Goal: Transaction & Acquisition: Obtain resource

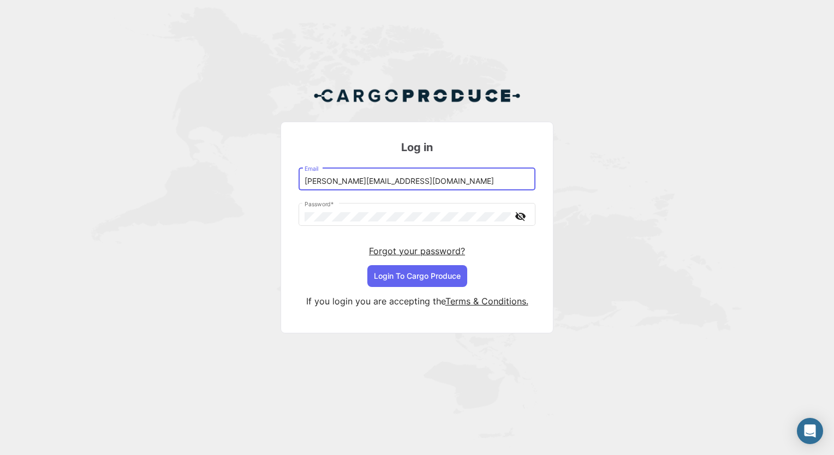
click at [666, 247] on div "Log in [PERSON_NAME][EMAIL_ADDRESS][DOMAIN_NAME] Email Password * visibility_of…" at bounding box center [417, 214] width 834 height 429
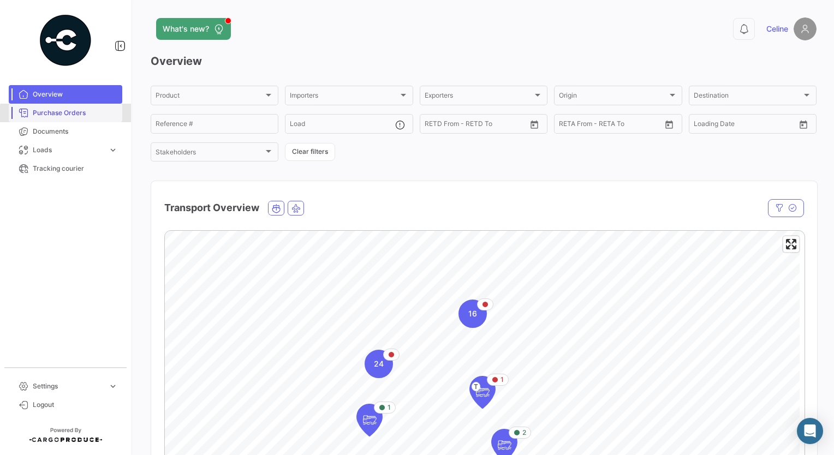
click at [80, 115] on span "Purchase Orders" at bounding box center [75, 113] width 85 height 10
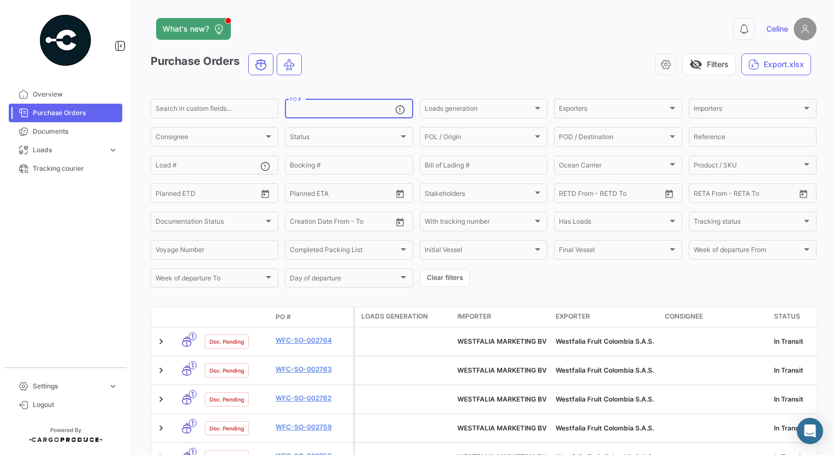
click at [362, 112] on input "PO #" at bounding box center [342, 110] width 105 height 8
click at [178, 170] on input "Load #" at bounding box center [208, 167] width 105 height 8
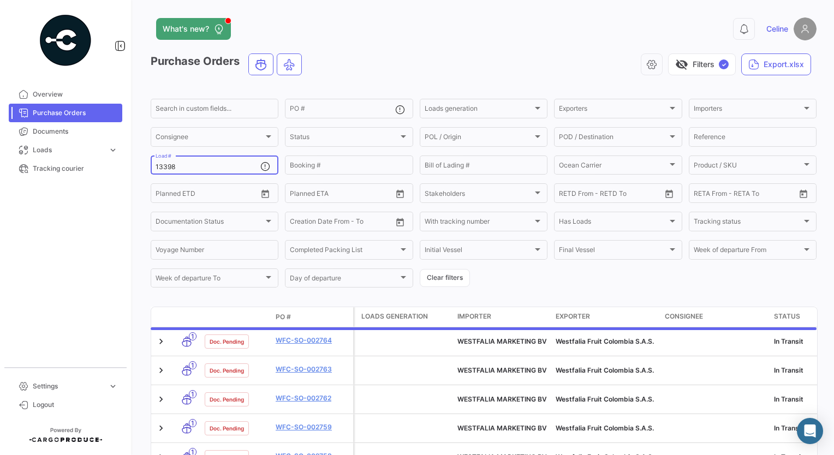
type input "13398"
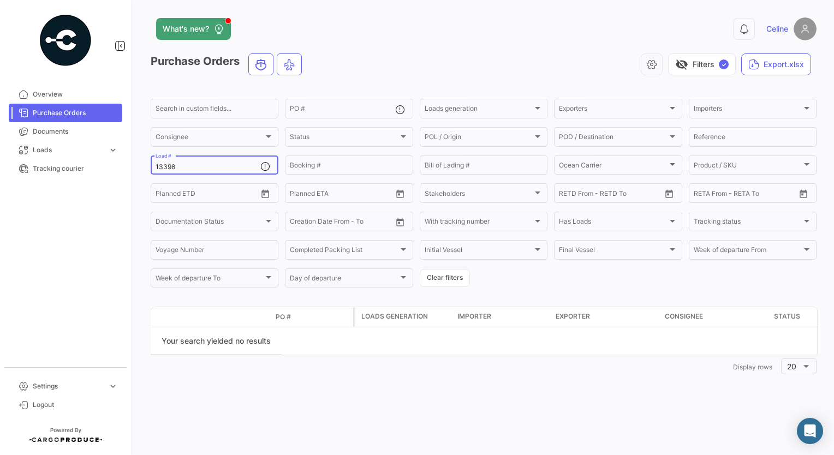
drag, startPoint x: 187, startPoint y: 167, endPoint x: 144, endPoint y: 173, distance: 43.5
click at [144, 173] on div "What's new? 0 Celine Purchase Orders visibility_off Filters ✓ Export.xlsx Searc…" at bounding box center [483, 227] width 701 height 455
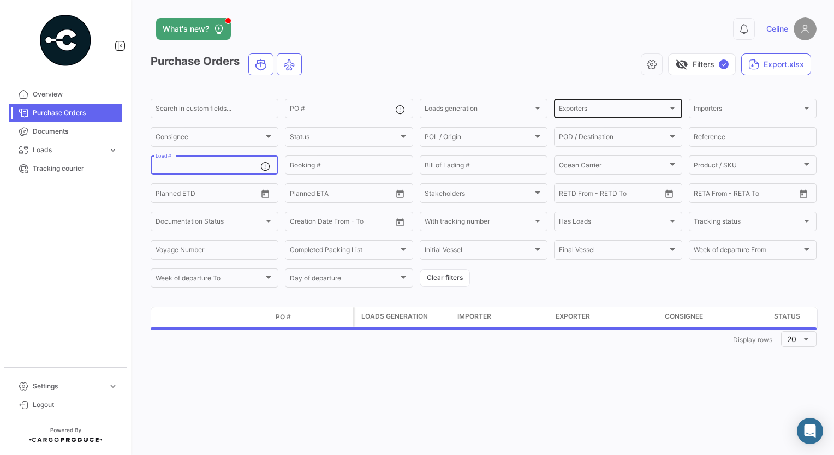
click at [600, 108] on div "Exporters" at bounding box center [613, 110] width 108 height 8
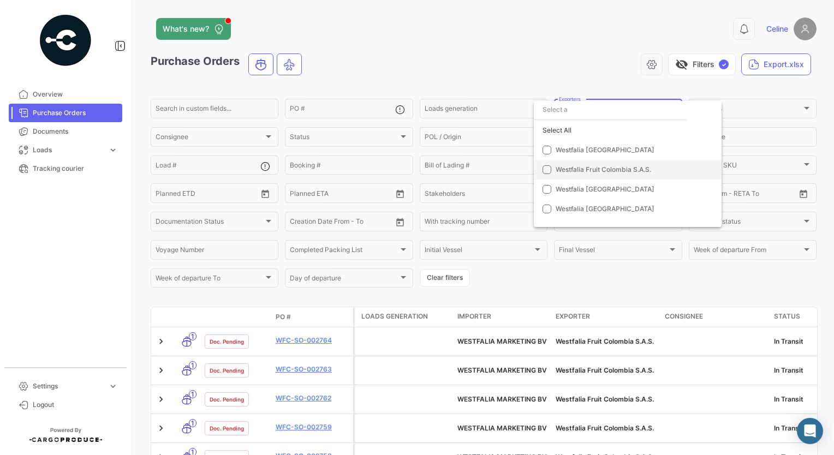
click at [538, 164] on mat-option "Westfalia Fruit Colombia S.A.S." at bounding box center [628, 170] width 188 height 20
click at [343, 109] on div at bounding box center [417, 227] width 834 height 455
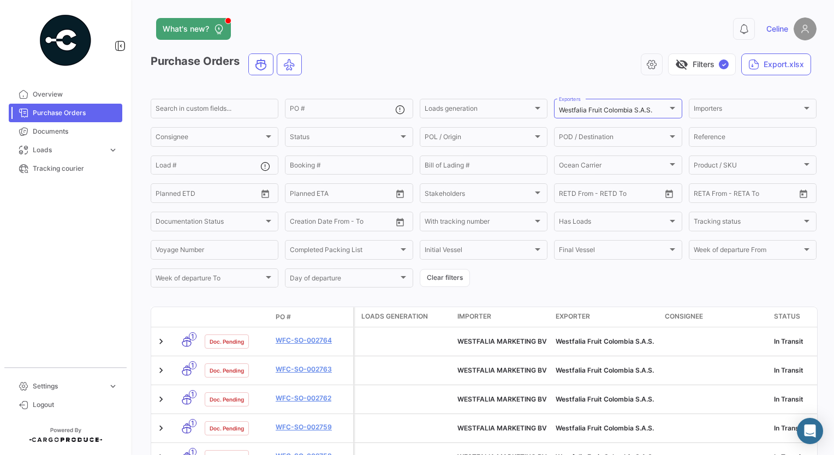
click at [343, 109] on input "PO #" at bounding box center [342, 110] width 105 height 8
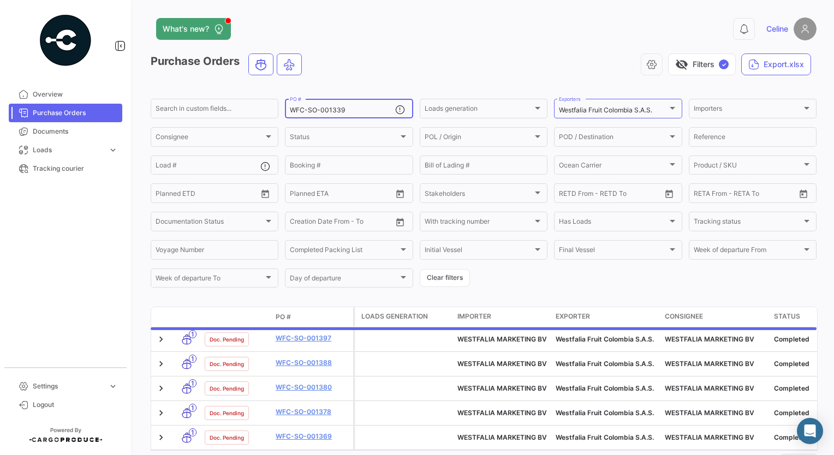
type input "WFC-SO-0013398"
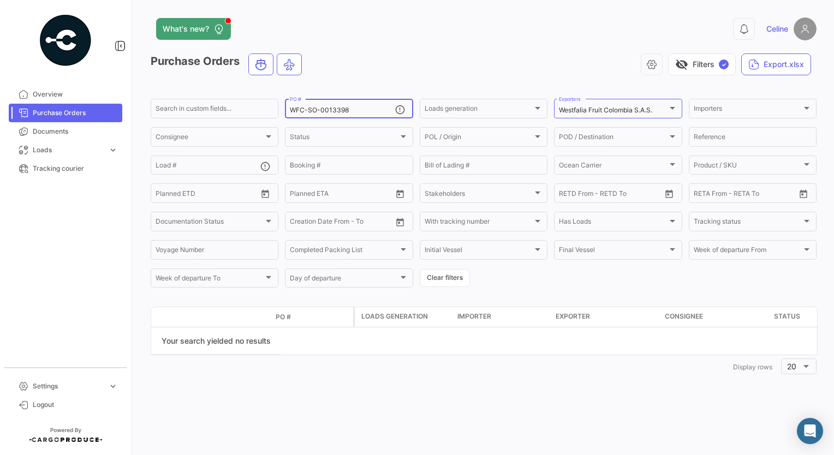
drag, startPoint x: 348, startPoint y: 111, endPoint x: 282, endPoint y: 121, distance: 67.3
click at [282, 121] on form "Search in custom fields... WFC-SO-0013398 PO # Loads generation Loads generatio…" at bounding box center [484, 193] width 666 height 192
click at [358, 111] on input "WFC-SO-0013398" at bounding box center [342, 110] width 105 height 8
drag, startPoint x: 360, startPoint y: 110, endPoint x: 197, endPoint y: 114, distance: 162.7
click at [0, 0] on div "Search in custom fields... WFC-SO-0013398 PO # Loads generation Loads generatio…" at bounding box center [0, 0] width 0 height 0
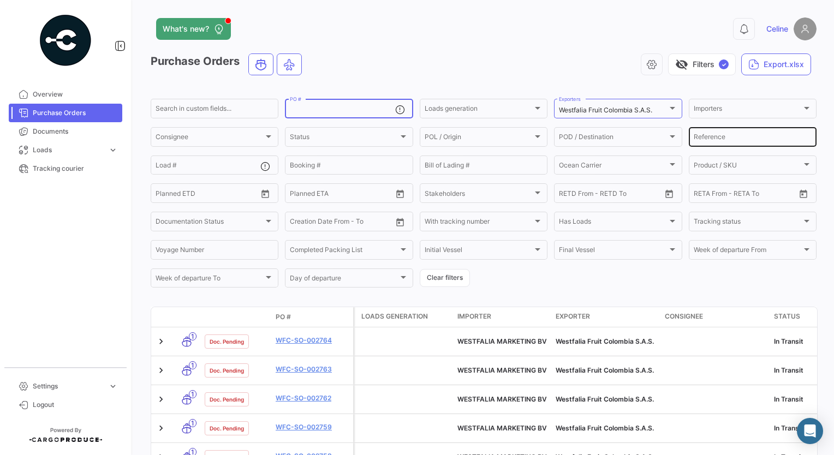
click at [722, 135] on input "Reference" at bounding box center [753, 139] width 118 height 8
type input "13398"
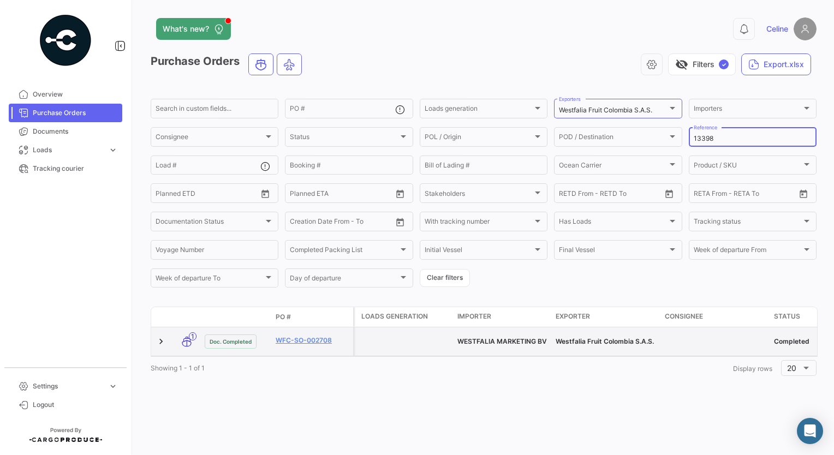
click at [309, 331] on datatable-body-cell "WFC-SO-002708" at bounding box center [312, 342] width 82 height 28
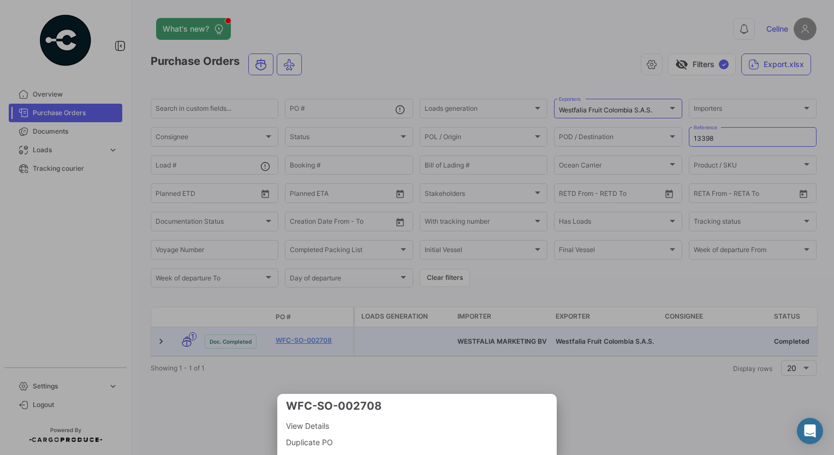
click at [315, 344] on div at bounding box center [417, 227] width 834 height 455
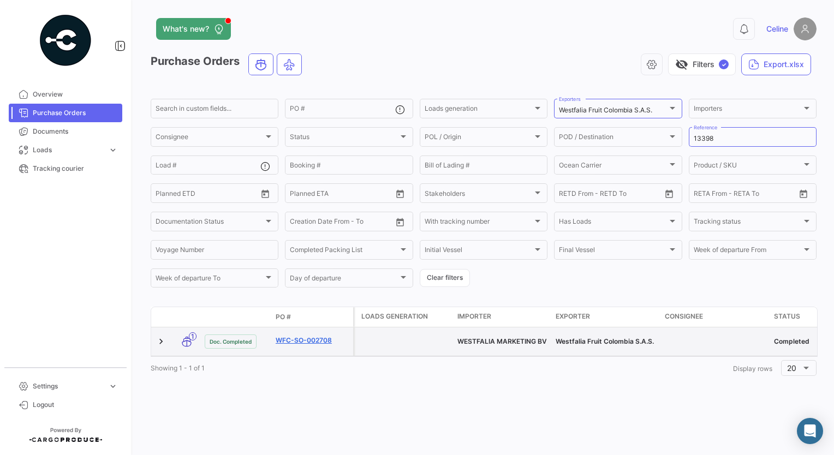
click at [310, 341] on link "WFC-SO-002708" at bounding box center [312, 341] width 73 height 10
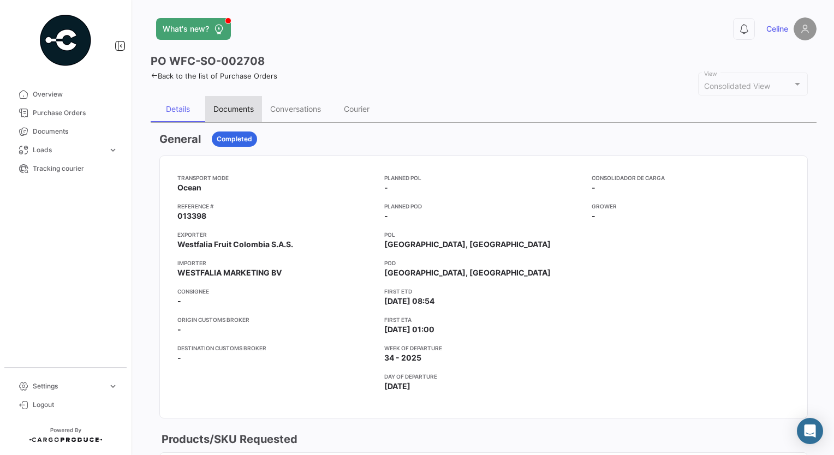
click at [236, 110] on div "Documents" at bounding box center [233, 108] width 40 height 9
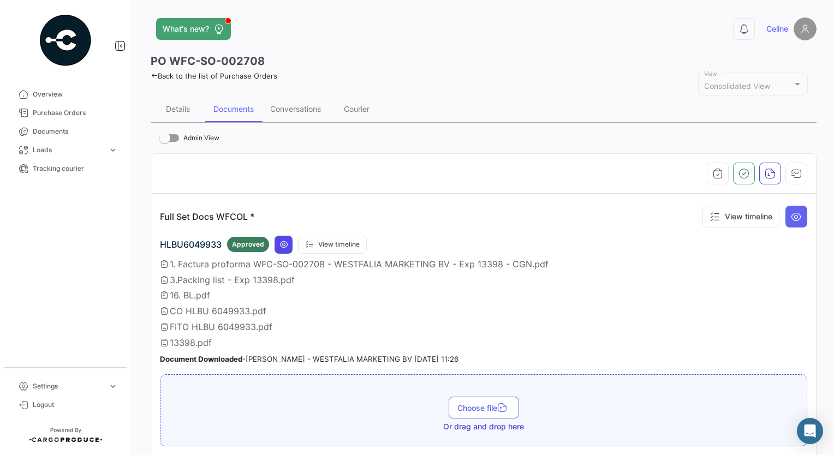
click at [280, 241] on icon at bounding box center [283, 244] width 9 height 9
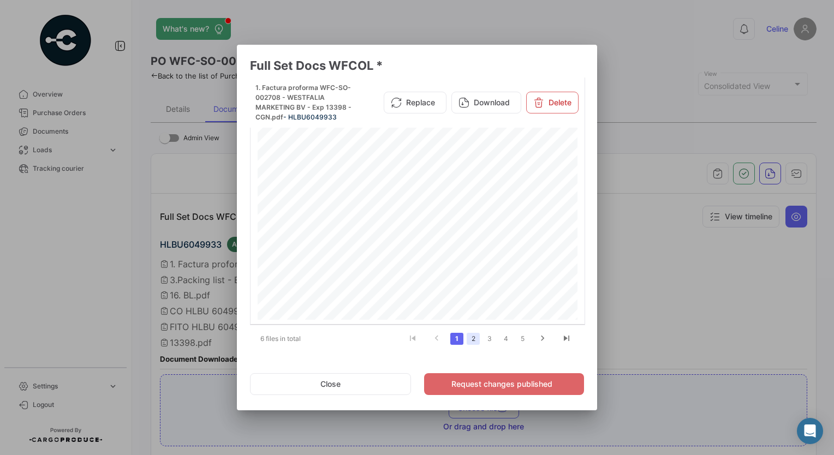
click at [469, 339] on link "2" at bounding box center [473, 339] width 13 height 12
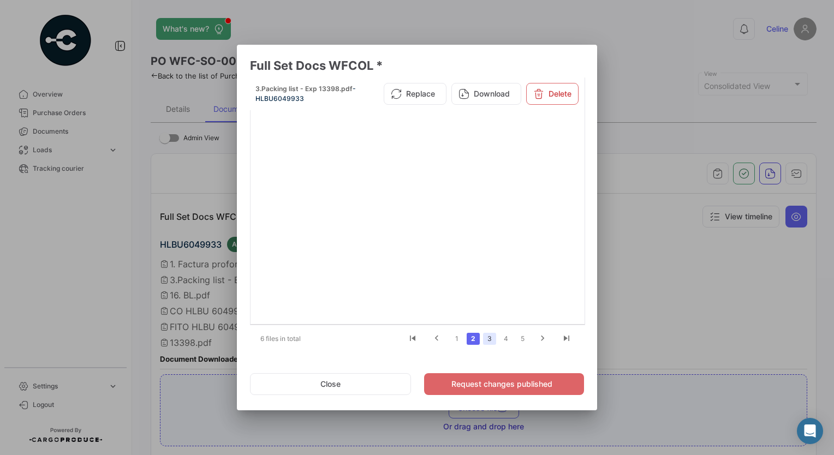
click at [486, 338] on link "3" at bounding box center [489, 339] width 13 height 12
click at [504, 340] on link "4" at bounding box center [505, 339] width 13 height 12
click at [507, 341] on link "5" at bounding box center [505, 339] width 13 height 12
click at [525, 340] on link "6" at bounding box center [522, 339] width 13 height 12
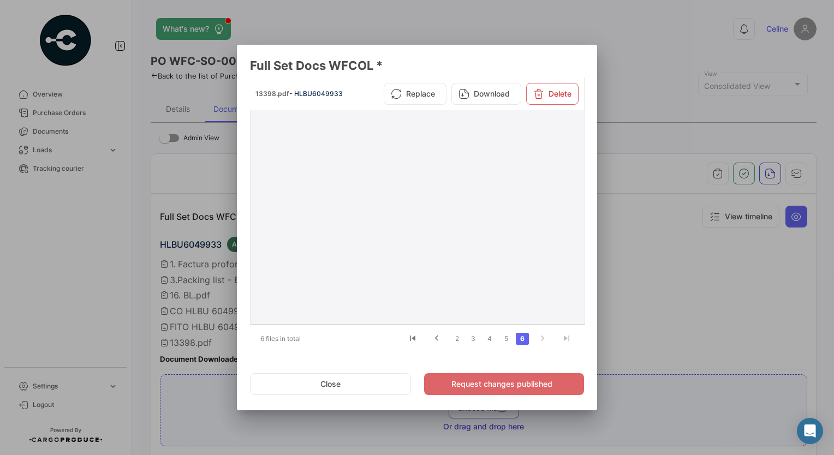
click at [386, 215] on div at bounding box center [417, 217] width 325 height 205
click at [669, 225] on div at bounding box center [417, 227] width 834 height 455
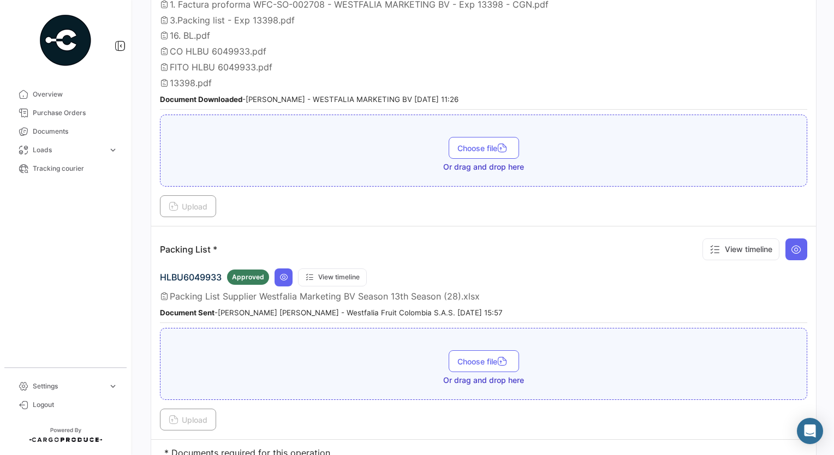
scroll to position [299, 0]
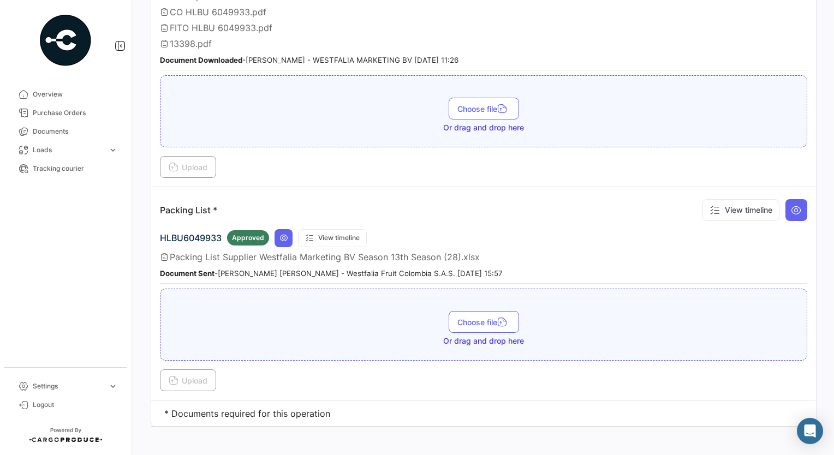
click at [207, 252] on span "Packing List Supplier Westfalia Marketing BV Season 13th Season (28).xlsx" at bounding box center [325, 257] width 310 height 11
click at [283, 234] on icon at bounding box center [283, 238] width 9 height 9
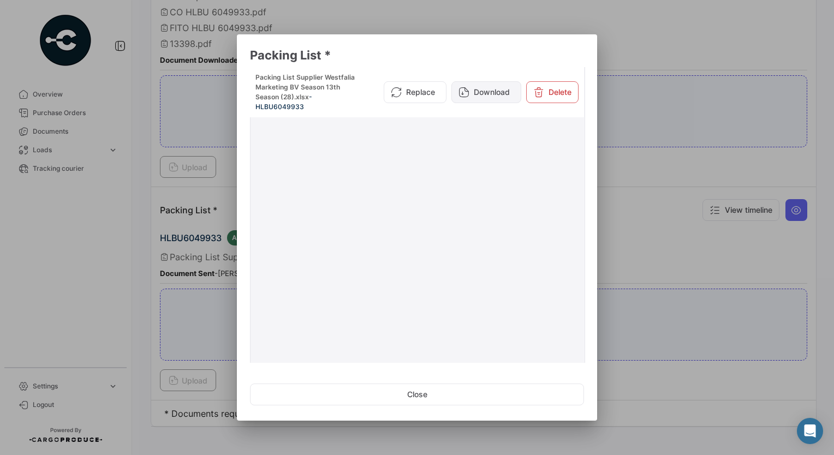
click at [476, 94] on button "Download" at bounding box center [486, 92] width 70 height 22
